Goal: Task Accomplishment & Management: Use online tool/utility

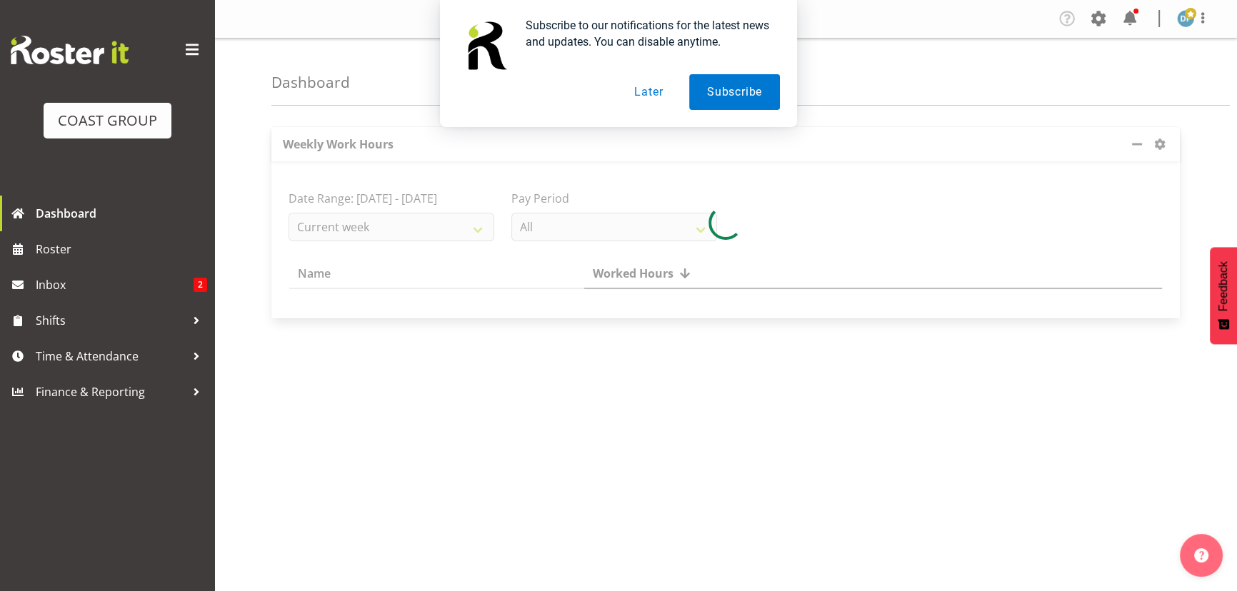
click at [633, 87] on button "Later" at bounding box center [648, 92] width 64 height 36
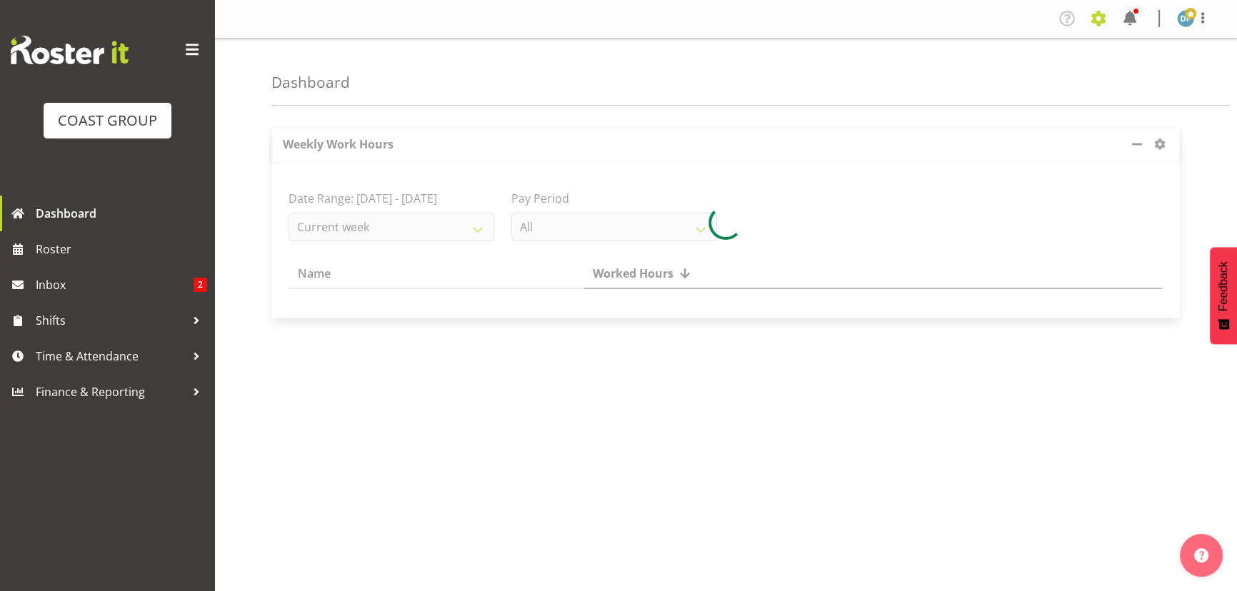
click at [1097, 22] on span at bounding box center [1098, 18] width 23 height 23
click at [1025, 81] on link "Jobs" at bounding box center [1041, 78] width 137 height 26
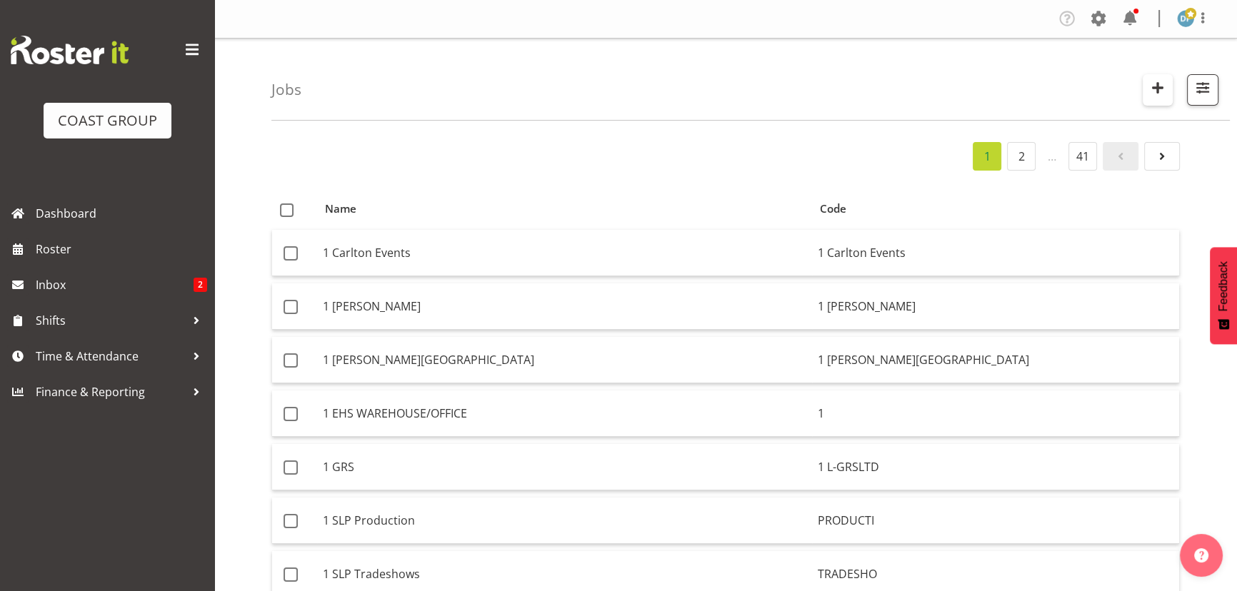
click at [1150, 94] on span "button" at bounding box center [1157, 88] width 19 height 19
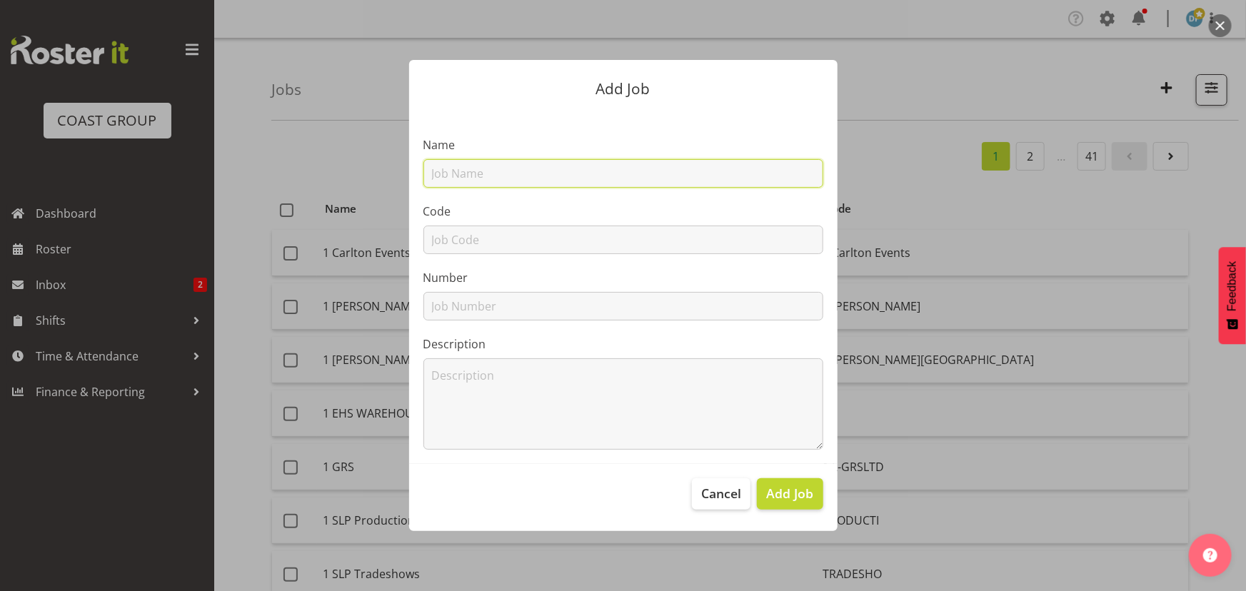
click at [526, 179] on input "text" at bounding box center [623, 173] width 400 height 29
type input "22510048 - Acorn - NZACA"
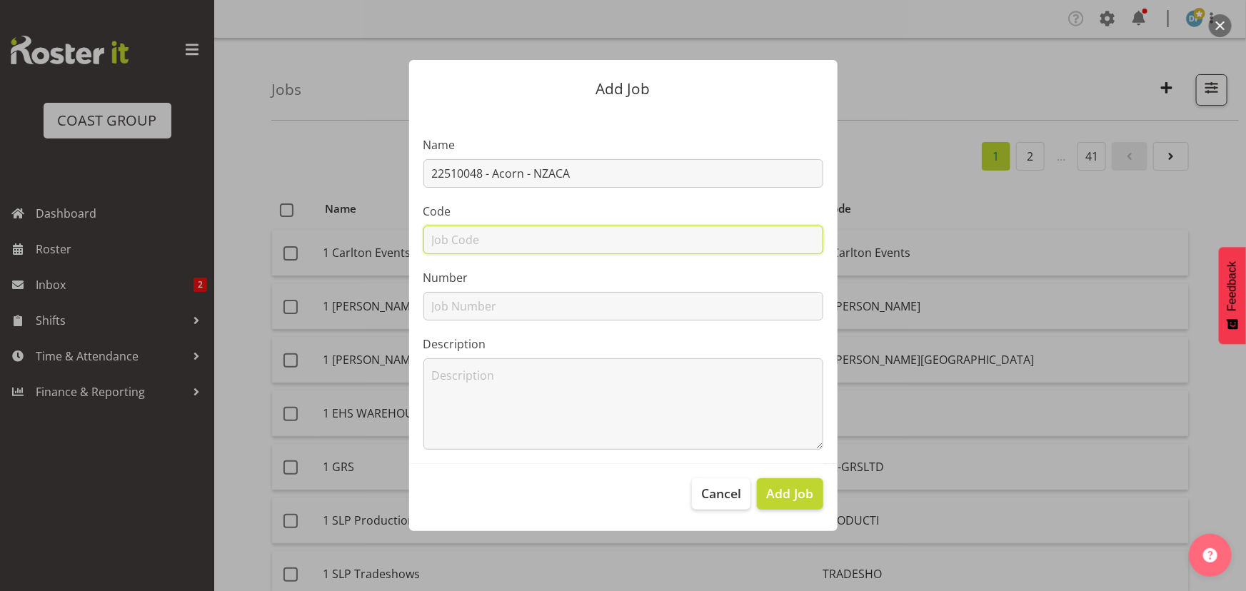
click at [514, 241] on input "text" at bounding box center [623, 240] width 400 height 29
type input "22510048"
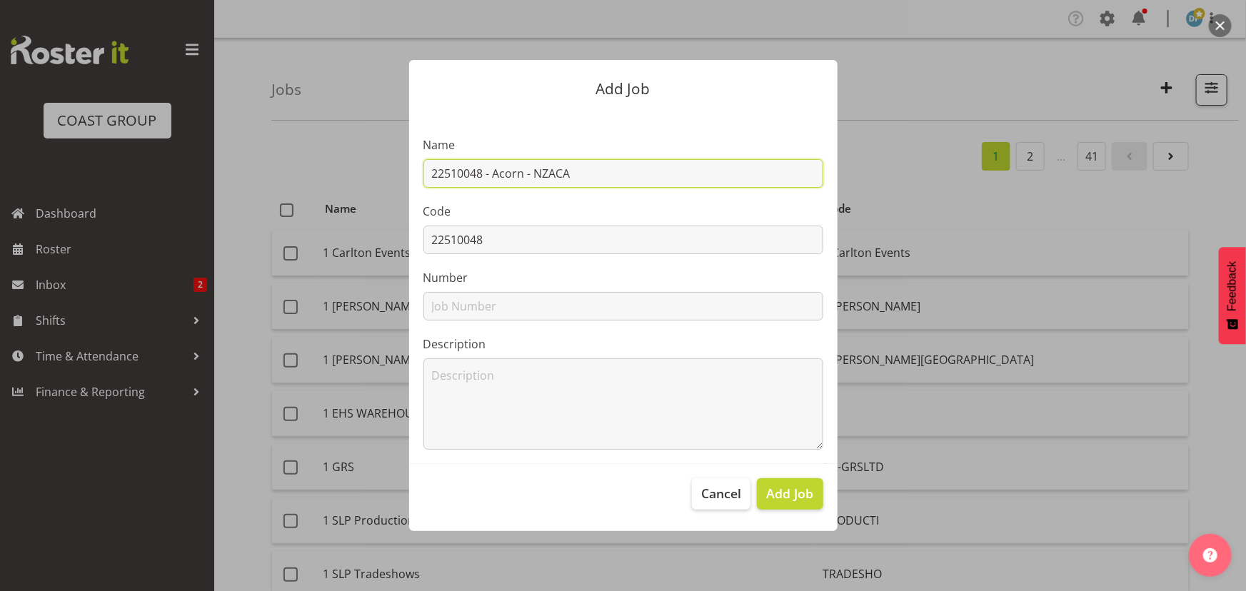
click at [531, 179] on input "22510048 - Acorn - NZACA" at bounding box center [623, 173] width 400 height 29
type input "22510048 - Acorn @ NZACA"
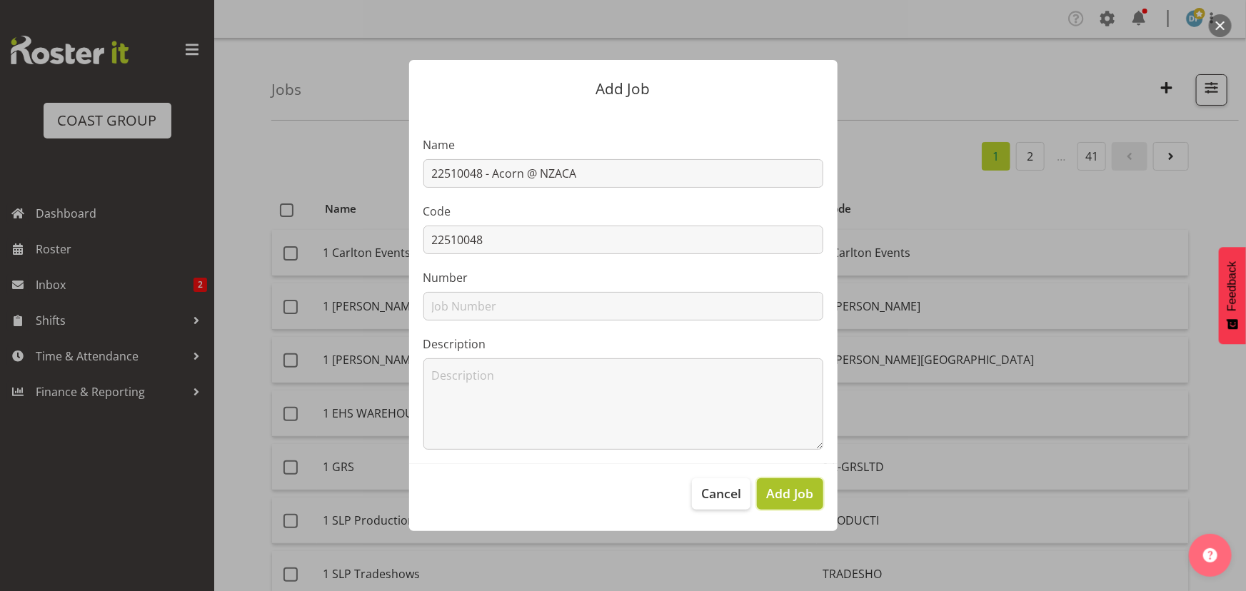
click at [791, 492] on span "Add Job" at bounding box center [789, 493] width 47 height 19
